Goal: Transaction & Acquisition: Obtain resource

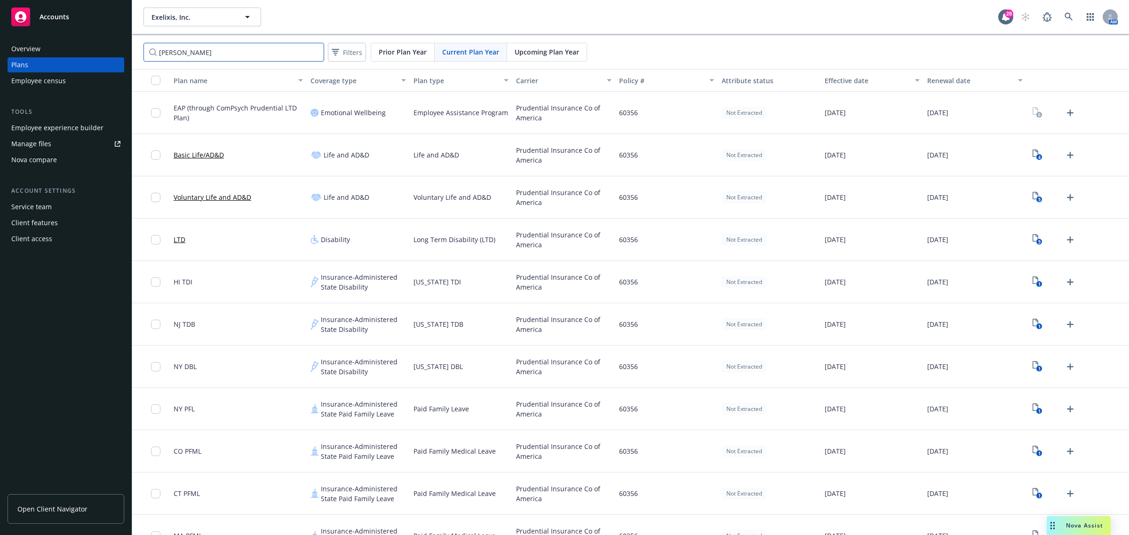
click at [199, 48] on input "[PERSON_NAME]" at bounding box center [234, 52] width 181 height 19
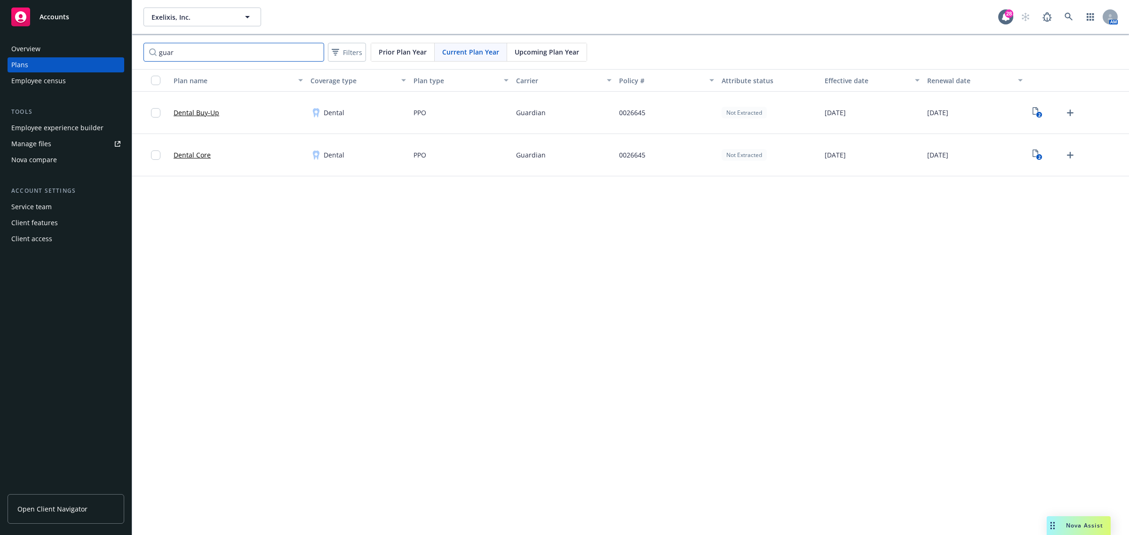
click at [241, 48] on input "guar" at bounding box center [234, 52] width 181 height 19
click at [1037, 114] on rect "View Plan Documents" at bounding box center [1040, 115] width 6 height 6
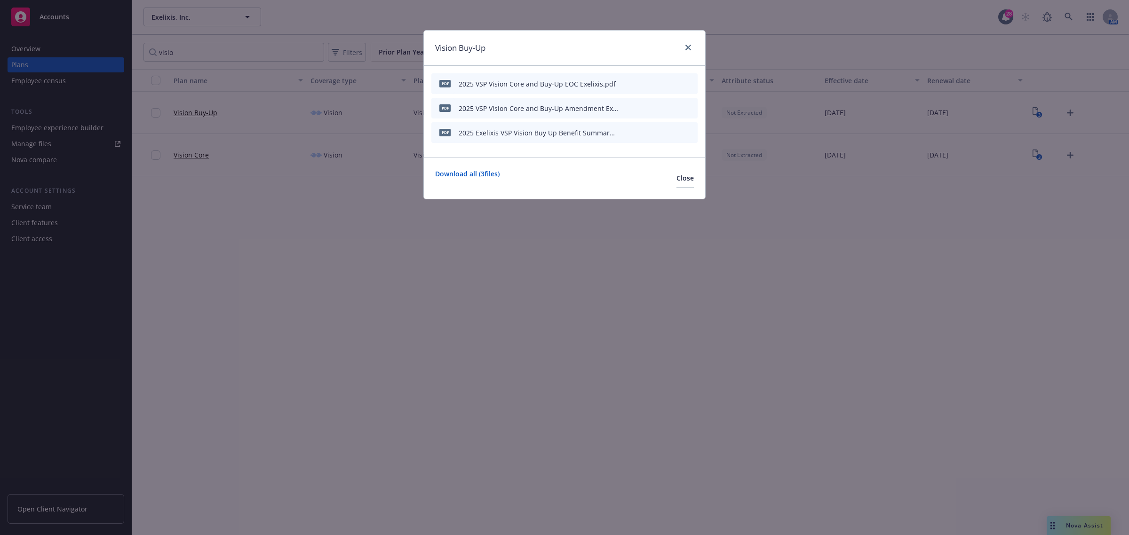
click at [671, 135] on icon "preview file" at bounding box center [674, 132] width 8 height 7
click at [688, 48] on icon "close" at bounding box center [689, 48] width 6 height 6
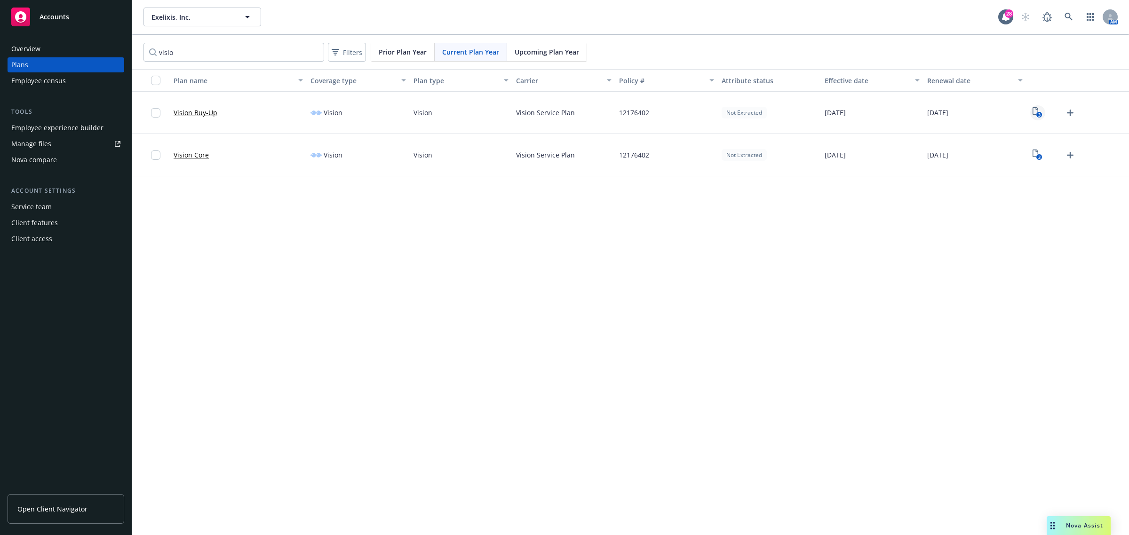
click at [1041, 113] on rect "View Plan Documents" at bounding box center [1040, 115] width 6 height 6
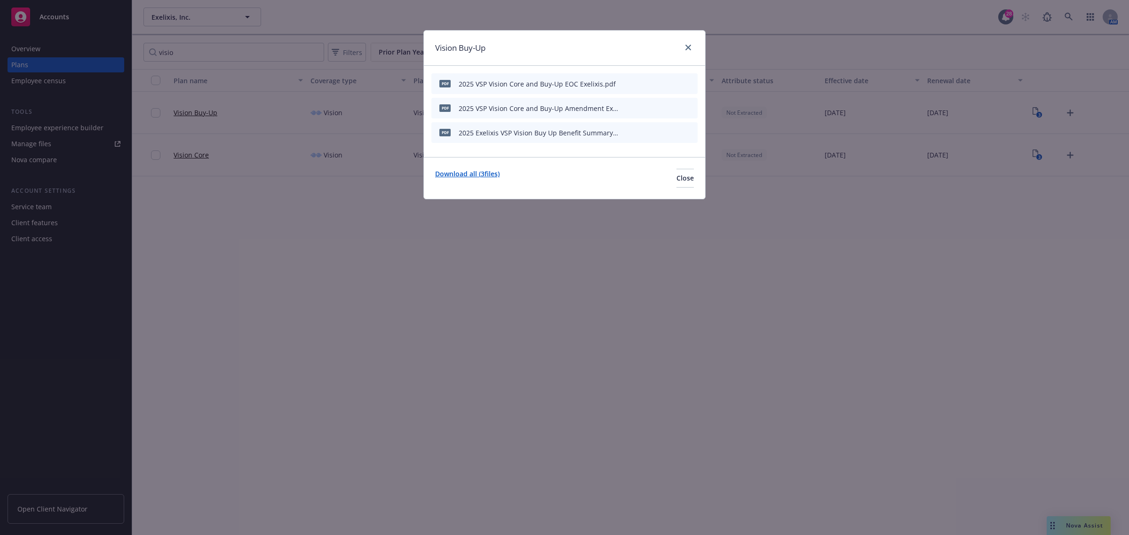
click at [478, 172] on link "Download all ( 3 files)" at bounding box center [467, 178] width 64 height 19
click at [685, 39] on div "Vision Buy-Up" at bounding box center [564, 48] width 281 height 35
click at [692, 48] on link "close" at bounding box center [688, 47] width 11 height 11
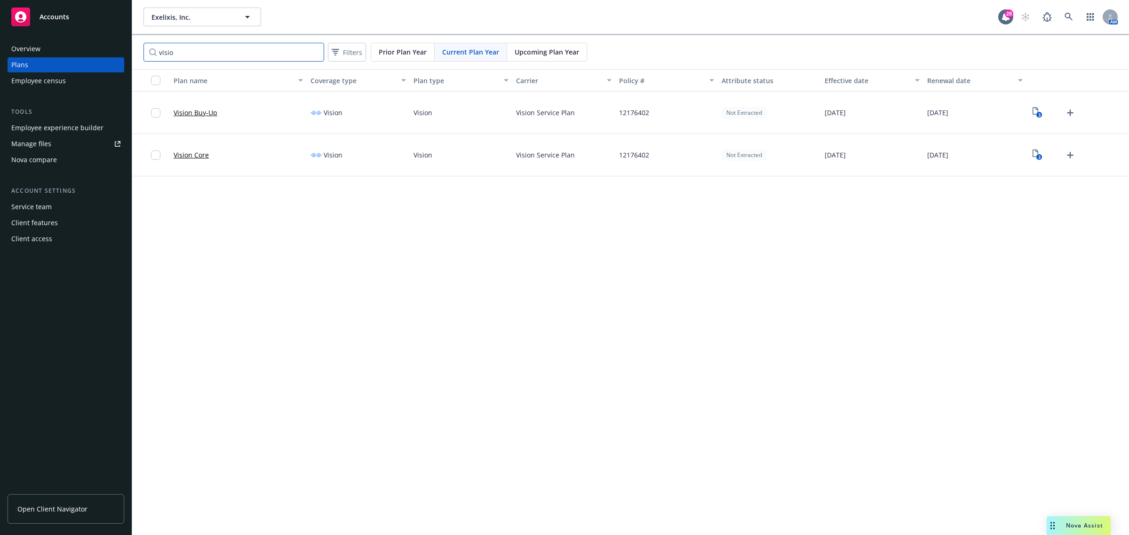
click at [210, 54] on input "visio" at bounding box center [234, 52] width 181 height 19
type input "denta"
click at [1037, 159] on rect "View Plan Documents" at bounding box center [1040, 157] width 6 height 6
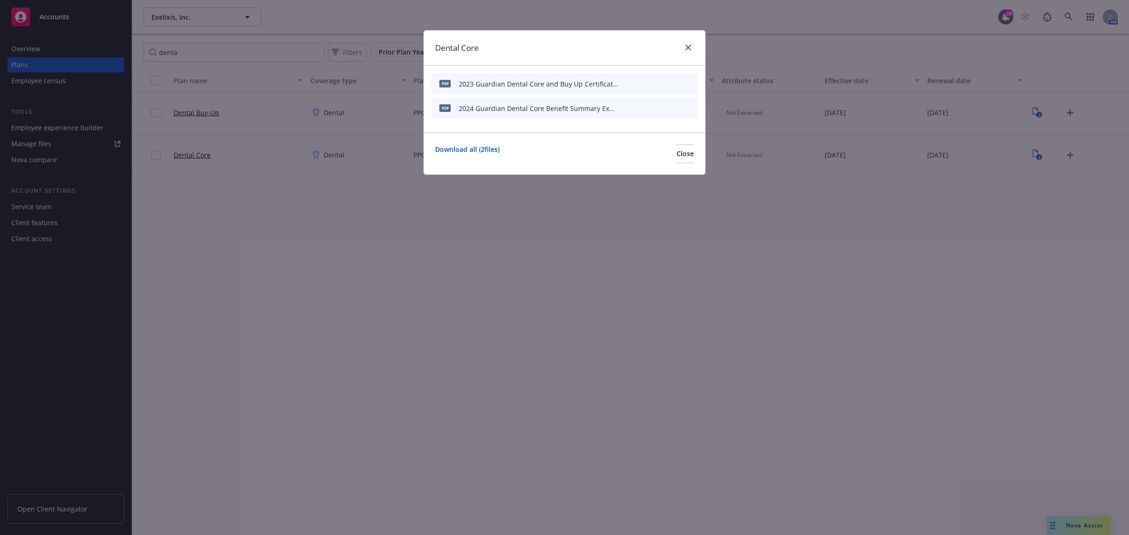
click at [671, 107] on icon "preview file" at bounding box center [674, 107] width 8 height 7
click at [472, 147] on link "Download all ( 2 files)" at bounding box center [467, 153] width 64 height 19
click at [695, 45] on div "Dental Core" at bounding box center [564, 48] width 281 height 35
click at [686, 42] on link "close" at bounding box center [688, 47] width 11 height 11
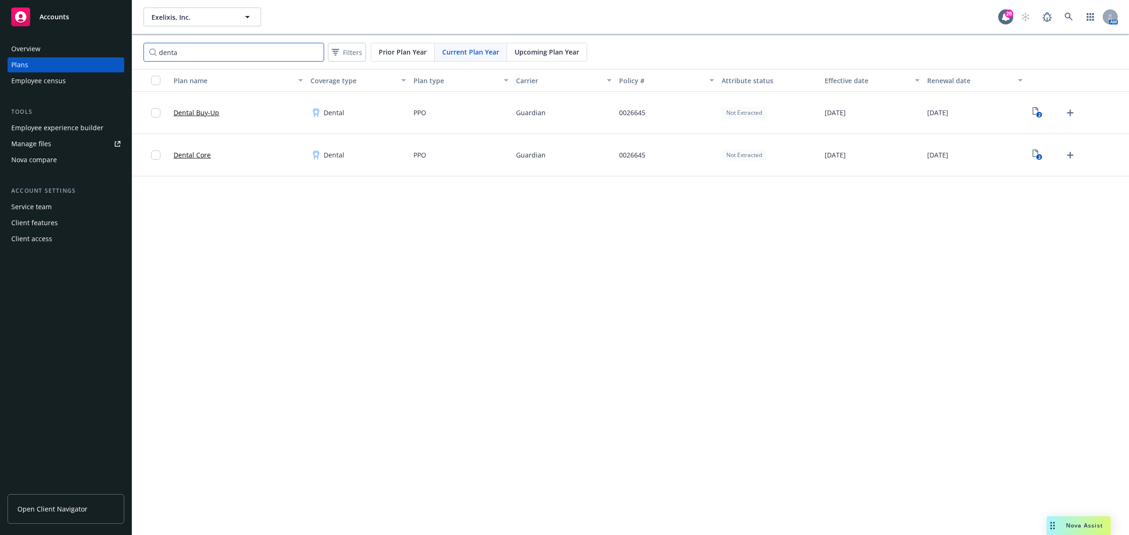
click at [202, 44] on input "denta" at bounding box center [234, 52] width 181 height 19
type input "guard"
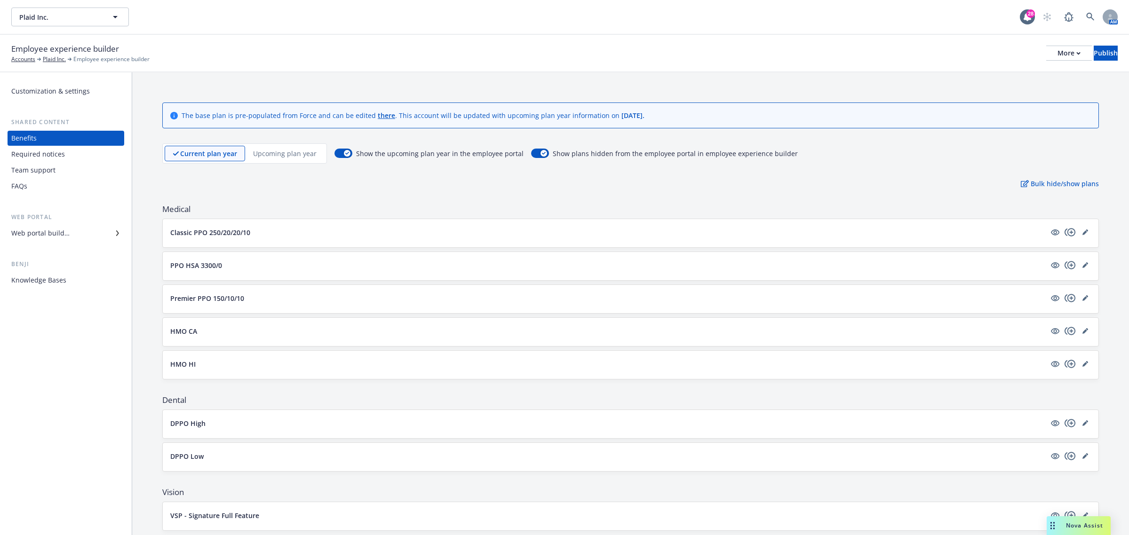
scroll to position [765, 0]
